Goal: Transaction & Acquisition: Purchase product/service

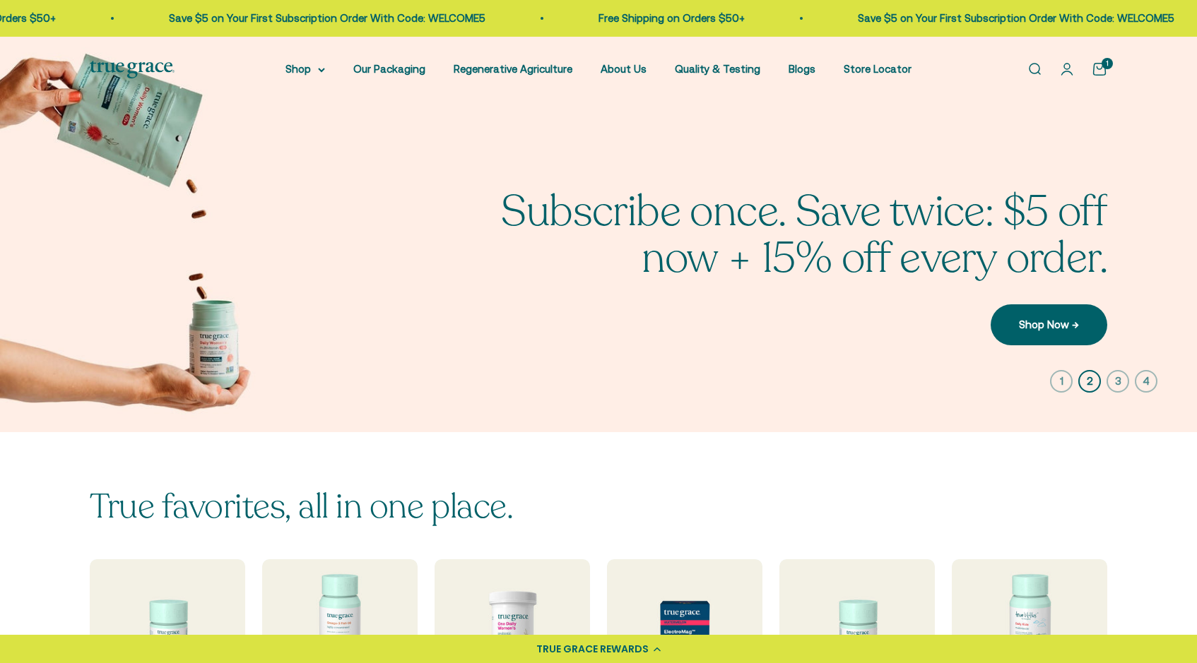
click at [1103, 64] on cart-count "1" at bounding box center [1106, 63] width 11 height 11
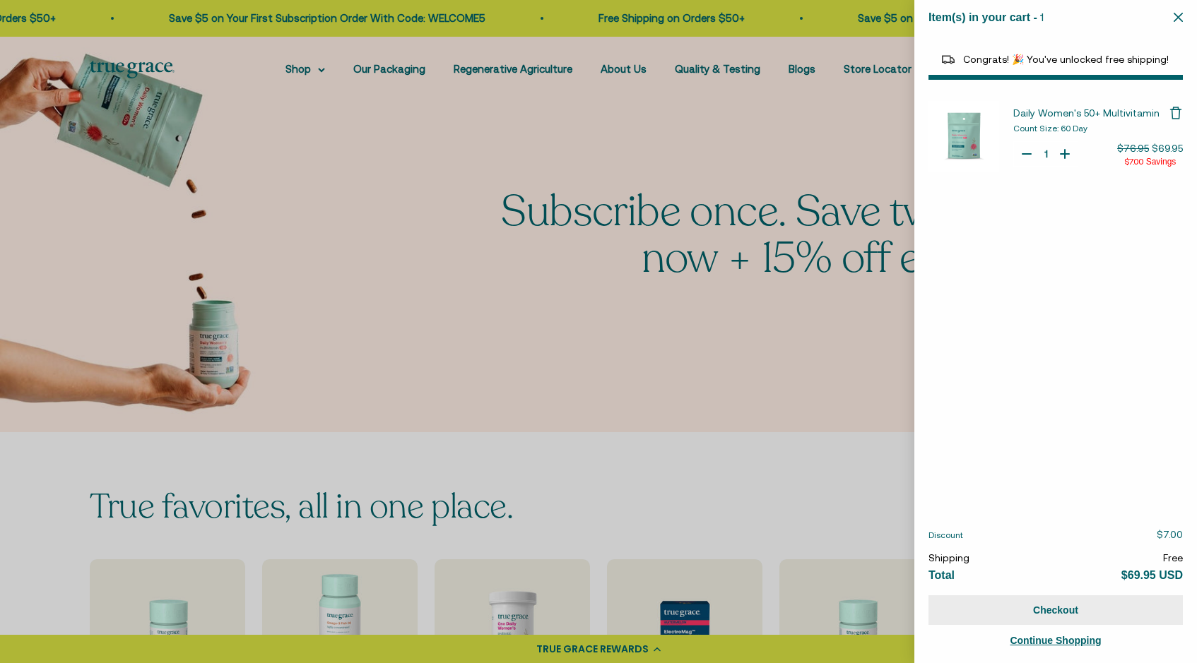
select select "44882812010710"
select select "40055698129088"
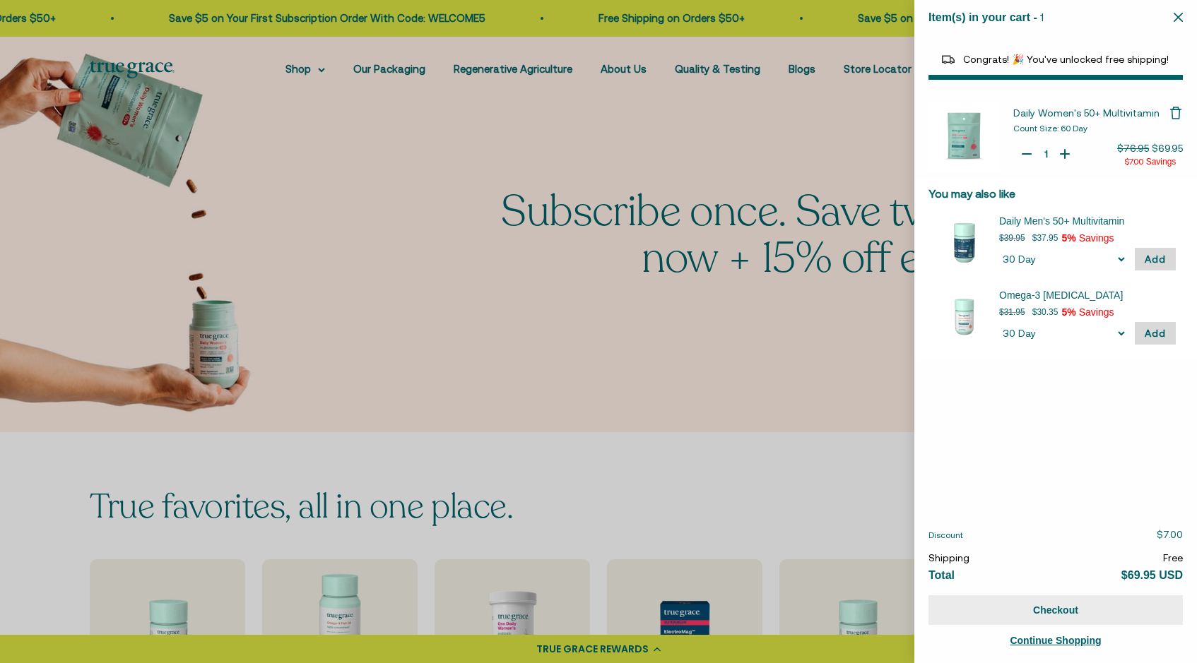
click at [1038, 607] on button "Checkout" at bounding box center [1055, 611] width 254 height 30
